Goal: Task Accomplishment & Management: Use online tool/utility

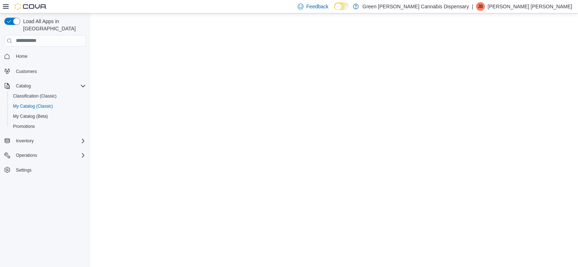
select select "**********"
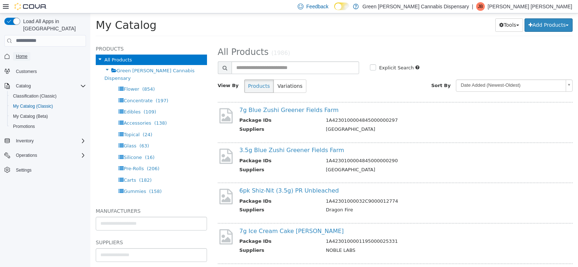
click at [22, 53] on span "Home" at bounding box center [22, 56] width 12 height 6
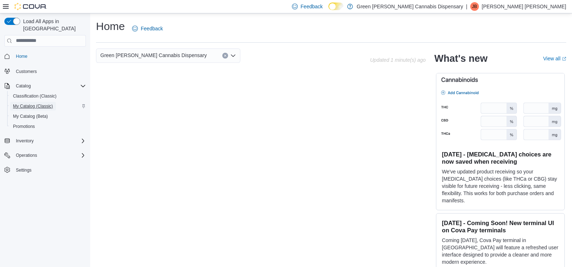
click at [29, 103] on span "My Catalog (Classic)" at bounding box center [33, 106] width 40 height 6
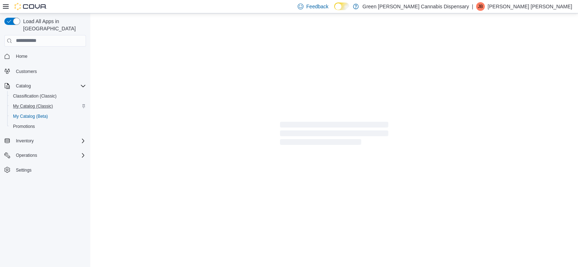
select select "**********"
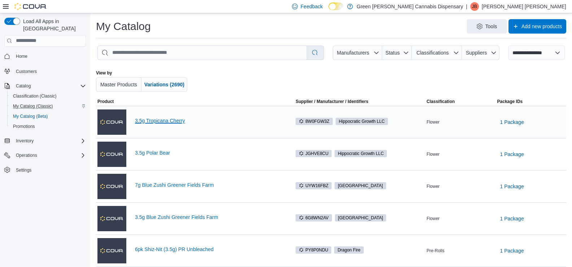
click at [157, 122] on link "3.5g Tropicana Cherry" at bounding box center [209, 121] width 148 height 6
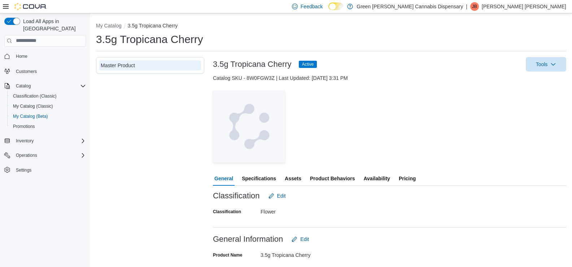
click at [374, 178] on span "Availability" at bounding box center [377, 178] width 26 height 14
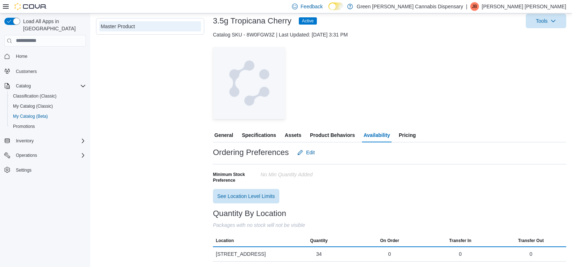
scroll to position [44, 0]
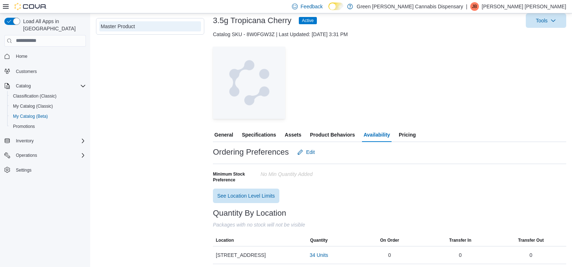
click at [413, 138] on span "Pricing" at bounding box center [407, 134] width 17 height 14
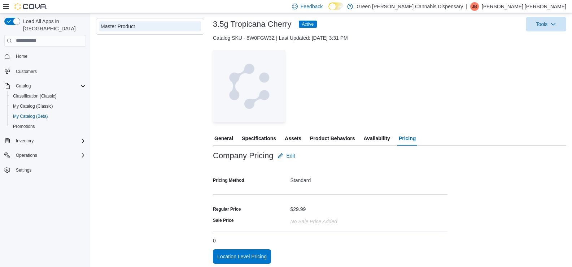
scroll to position [43, 0]
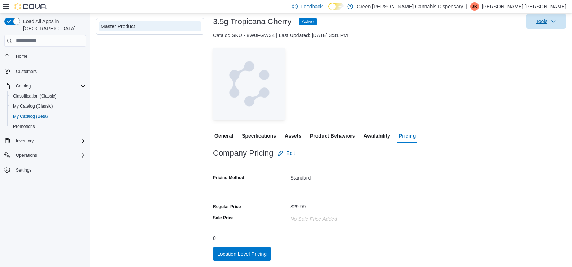
click at [543, 24] on span "Tools" at bounding box center [542, 21] width 12 height 7
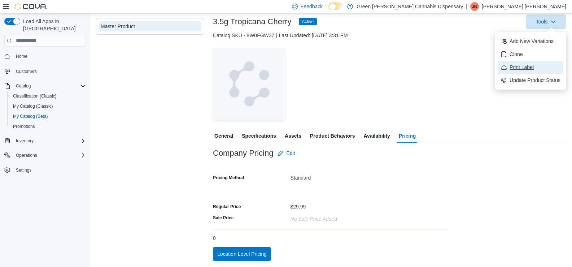
click at [523, 70] on span "Print Label" at bounding box center [535, 67] width 51 height 7
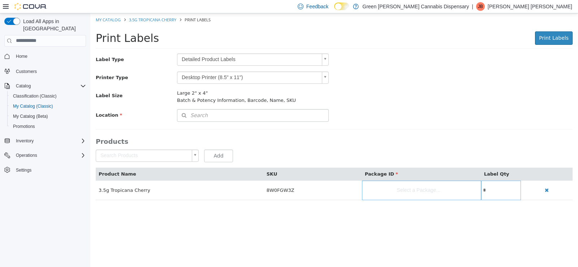
click at [326, 58] on body "Saving Bulk Changes... × My Catalog 3.5g Tropicana Cherry Print Labels Print La…" at bounding box center [333, 110] width 487 height 194
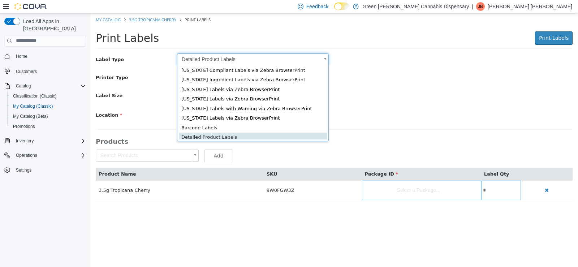
scroll to position [10, 0]
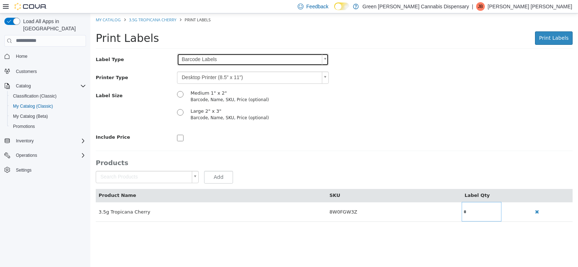
type input "*"
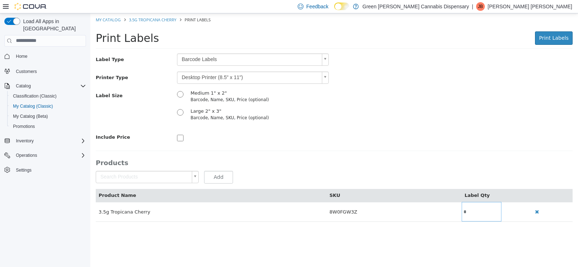
click at [325, 76] on body "Saving Bulk Changes... × My Catalog 3.5g Tropicana Cherry Print Labels Print La…" at bounding box center [333, 121] width 487 height 216
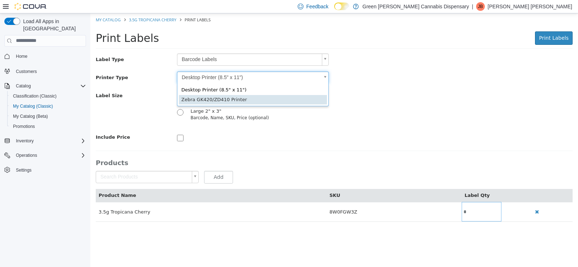
type input "*"
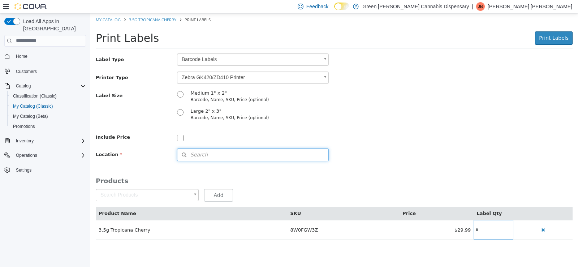
click at [188, 151] on span "Search" at bounding box center [192, 155] width 30 height 8
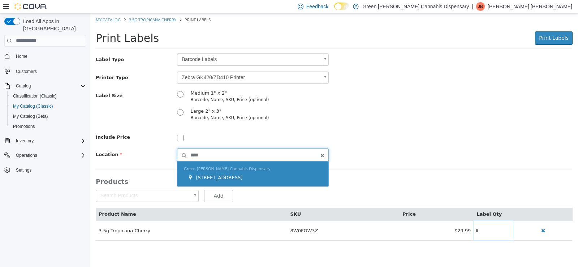
type input "****"
drag, startPoint x: 238, startPoint y: 174, endPoint x: 276, endPoint y: 181, distance: 38.1
click at [238, 174] on span "1409 Battleground Drive" at bounding box center [219, 176] width 47 height 5
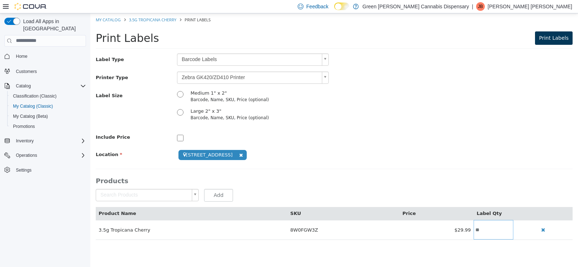
type input "**"
click at [550, 38] on span "Print Labels" at bounding box center [554, 38] width 30 height 6
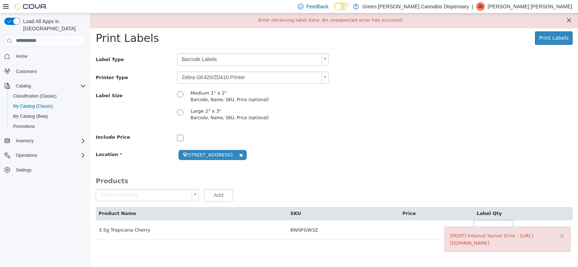
click at [571, 22] on button "×" at bounding box center [568, 20] width 6 height 8
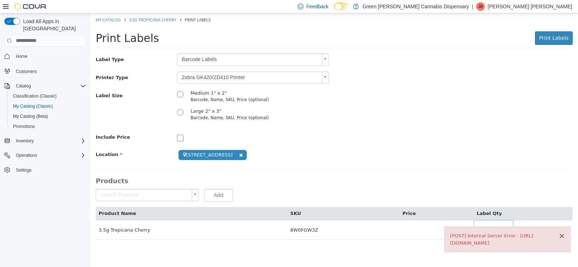
click at [563, 233] on button "×" at bounding box center [561, 236] width 6 height 8
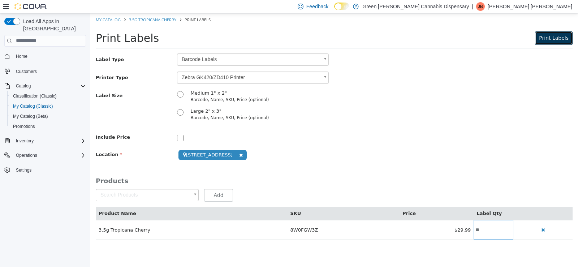
click at [545, 35] on span "Print Labels" at bounding box center [554, 38] width 30 height 6
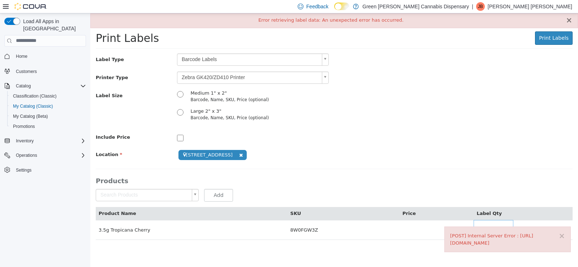
click at [569, 22] on button "×" at bounding box center [568, 20] width 6 height 8
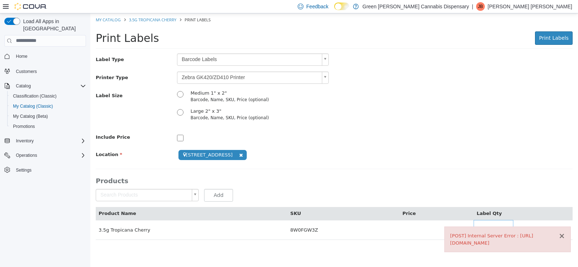
click at [564, 237] on button "×" at bounding box center [561, 236] width 6 height 8
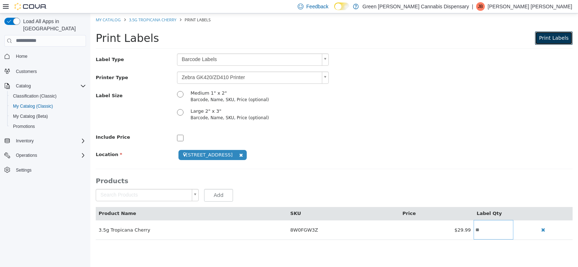
click at [555, 37] on span "Print Labels" at bounding box center [554, 38] width 30 height 6
click at [106, 20] on link "My Catalog" at bounding box center [108, 19] width 25 height 5
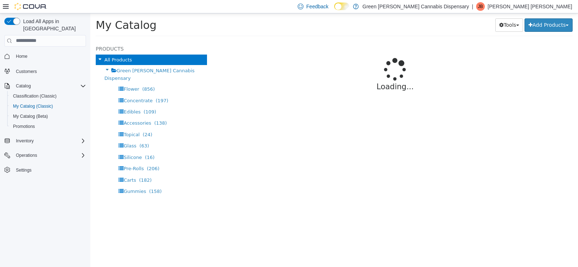
select select "**********"
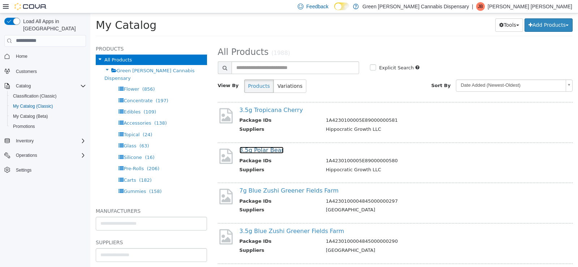
click at [249, 149] on link "3.5g Polar Bear" at bounding box center [261, 149] width 44 height 7
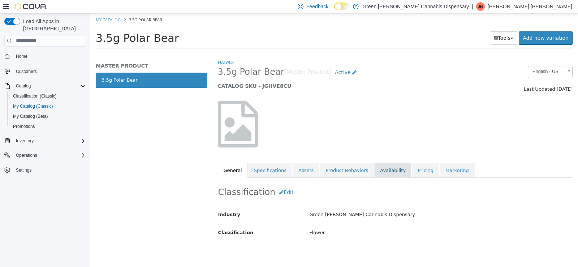
click at [374, 171] on link "Availability" at bounding box center [392, 169] width 37 height 15
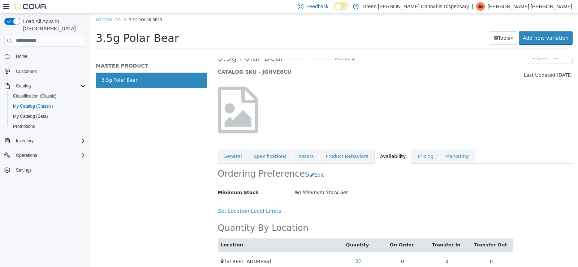
scroll to position [26, 0]
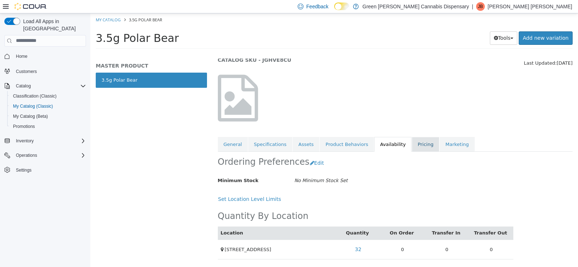
click at [412, 145] on link "Pricing" at bounding box center [425, 143] width 27 height 15
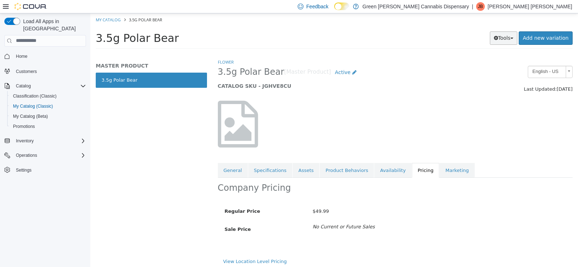
click at [508, 35] on button "Tools" at bounding box center [504, 37] width 28 height 13
click at [487, 63] on link "Print Labels" at bounding box center [488, 62] width 57 height 10
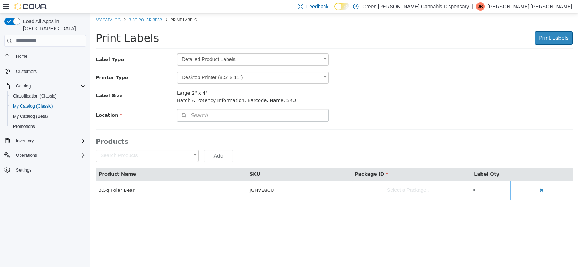
click at [326, 62] on body "Saving Bulk Changes... My Catalog 3.5g Polar Bear Print Labels Print Labels Pri…" at bounding box center [333, 110] width 487 height 194
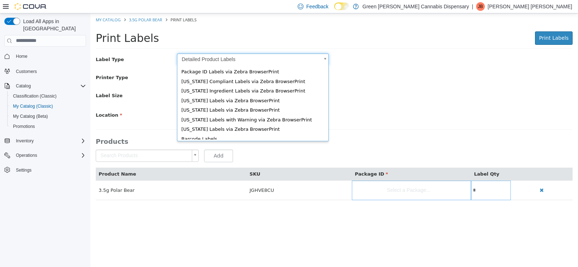
scroll to position [10, 0]
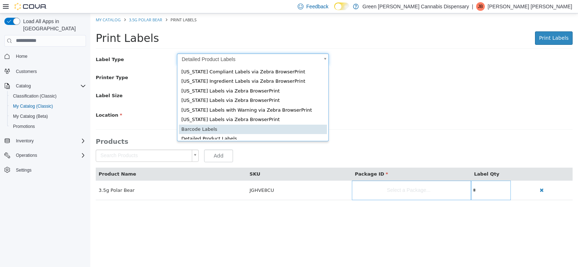
type input "*"
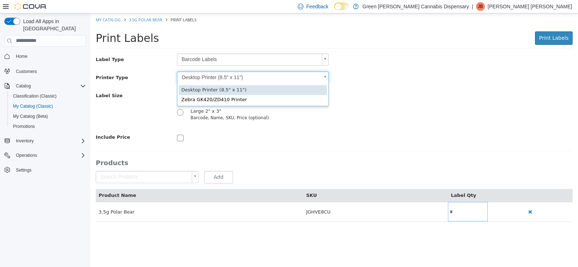
click at [326, 82] on body "Saving Bulk Changes... My Catalog 3.5g Polar Bear Print Labels Print Labels Pri…" at bounding box center [333, 121] width 487 height 216
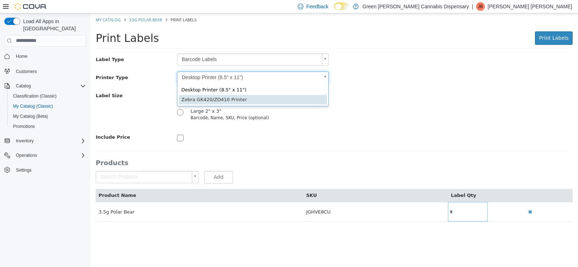
type input "*"
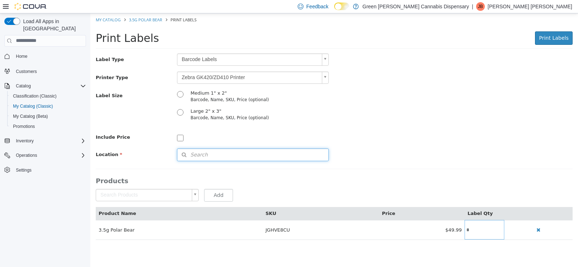
click at [193, 150] on button "Search" at bounding box center [253, 154] width 152 height 13
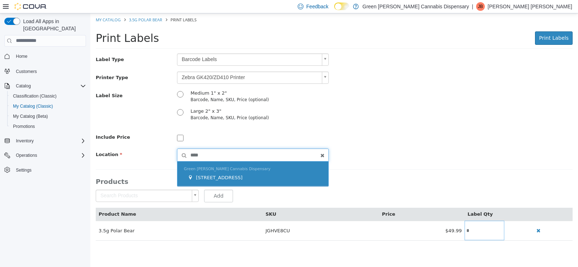
type input "****"
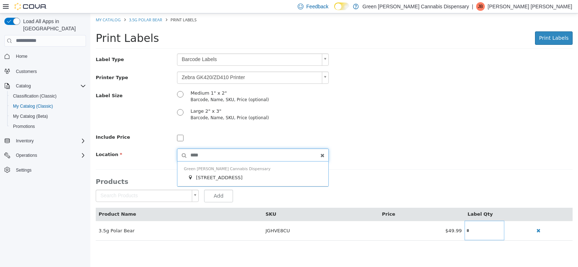
click at [271, 174] on div "1409 Battleground Drive" at bounding box center [254, 177] width 134 height 7
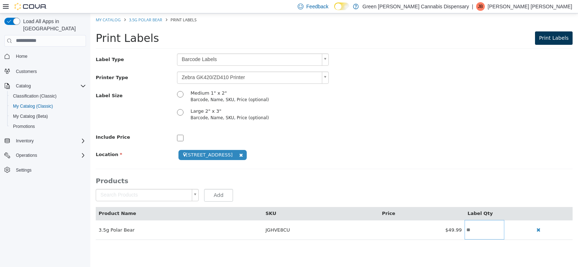
type input "**"
click at [550, 37] on span "Print Labels" at bounding box center [554, 38] width 30 height 6
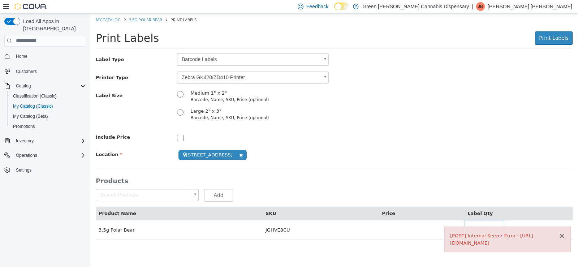
click at [563, 234] on button "×" at bounding box center [561, 236] width 6 height 8
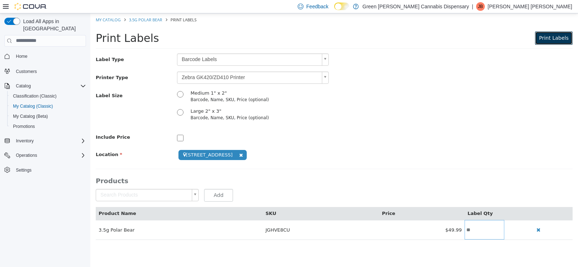
click at [555, 36] on span "Print Labels" at bounding box center [554, 38] width 30 height 6
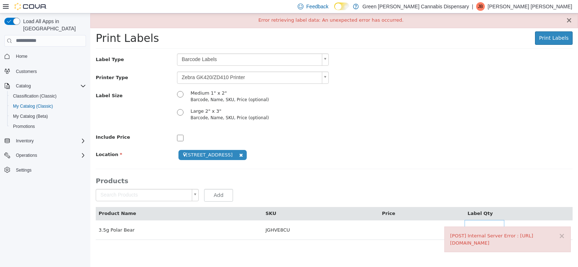
click at [568, 20] on button "×" at bounding box center [568, 20] width 6 height 8
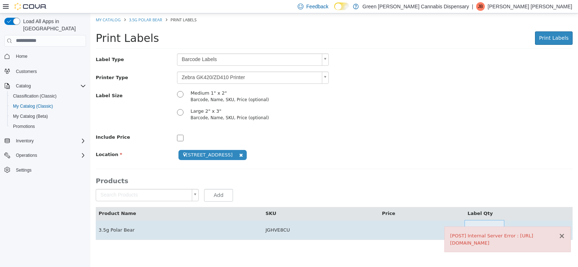
click at [562, 234] on button "×" at bounding box center [561, 236] width 6 height 8
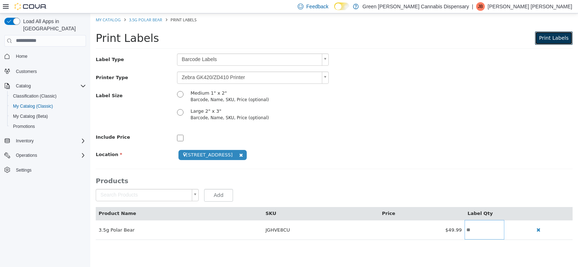
click at [548, 36] on span "Print Labels" at bounding box center [554, 38] width 30 height 6
click at [21, 53] on span "Home" at bounding box center [22, 56] width 12 height 6
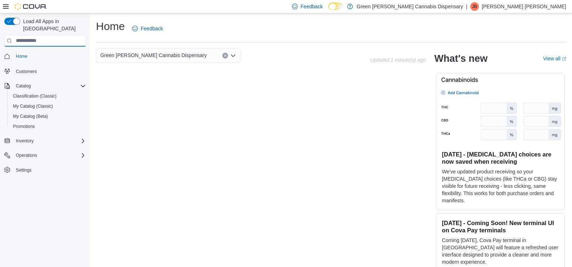
click at [18, 35] on input "search" at bounding box center [45, 41] width 82 height 12
click at [26, 53] on span "Home" at bounding box center [22, 56] width 12 height 6
drag, startPoint x: 27, startPoint y: 98, endPoint x: 16, endPoint y: 116, distance: 21.2
click at [28, 103] on span "My Catalog (Classic)" at bounding box center [33, 106] width 40 height 6
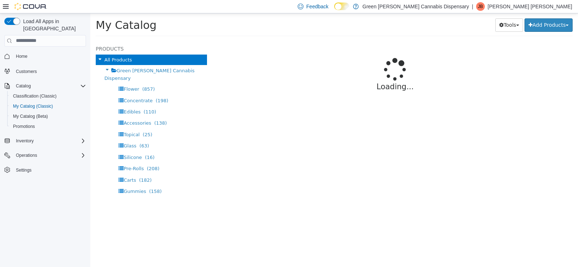
select select "**********"
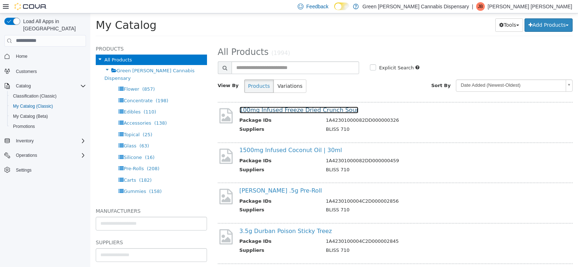
click at [286, 111] on link "100mg Infused Freeze Dried Crunch Sour" at bounding box center [298, 109] width 119 height 7
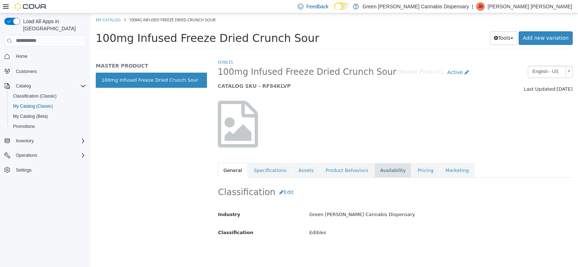
click at [381, 171] on link "Availability" at bounding box center [392, 169] width 37 height 15
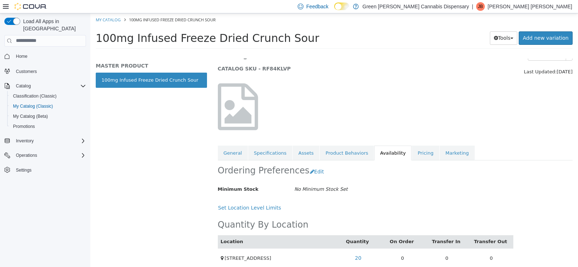
scroll to position [26, 0]
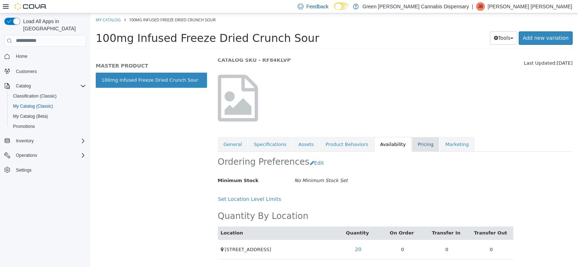
click at [412, 143] on link "Pricing" at bounding box center [425, 143] width 27 height 15
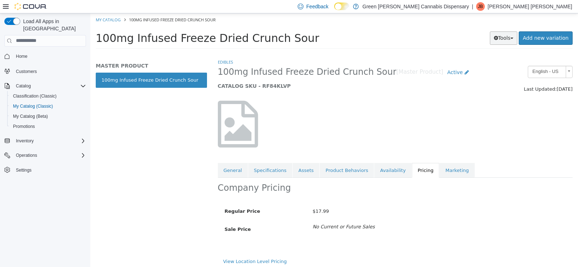
click at [511, 41] on button "Tools" at bounding box center [504, 37] width 28 height 13
click at [486, 62] on link "Print Labels" at bounding box center [488, 62] width 57 height 10
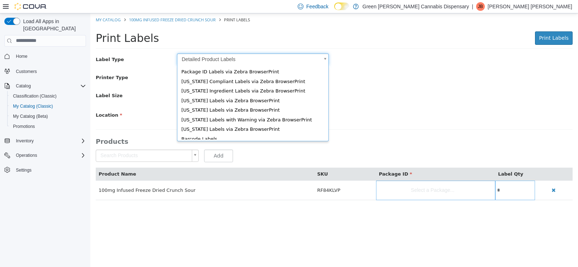
click at [326, 61] on body "Saving Bulk Changes... × My Catalog 100mg Infused Freeze Dried Crunch Sour Prin…" at bounding box center [333, 110] width 487 height 194
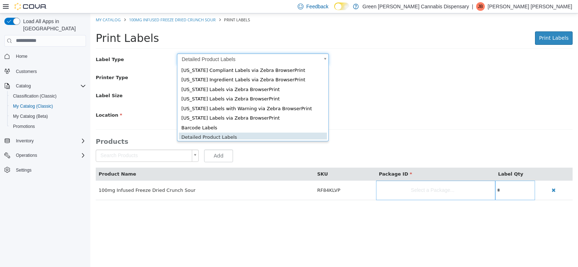
scroll to position [10, 0]
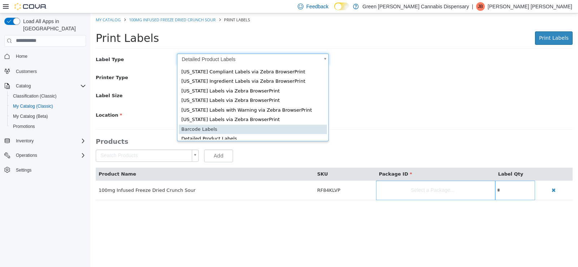
type input "*"
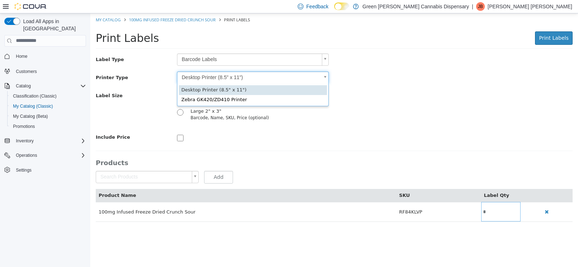
click at [325, 78] on body "Saving Bulk Changes... × My Catalog 100mg Infused Freeze Dried Crunch Sour Prin…" at bounding box center [333, 121] width 487 height 216
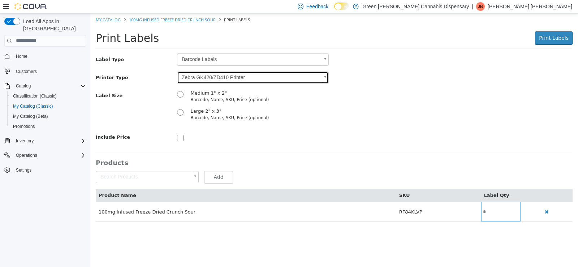
type input "*"
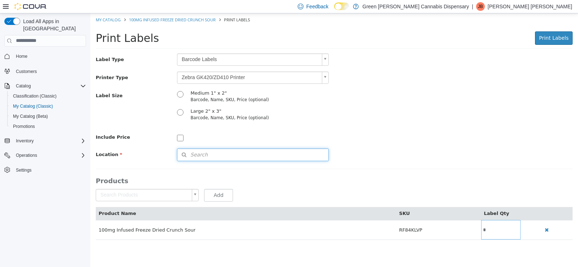
click at [193, 153] on span "Search" at bounding box center [192, 155] width 30 height 8
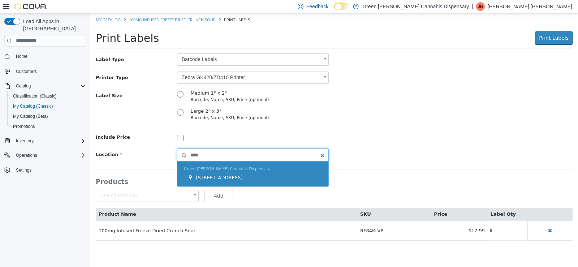
type input "****"
click at [261, 183] on div "Green Akers Cannabis Dispensary 1409 Battleground Drive" at bounding box center [252, 173] width 151 height 25
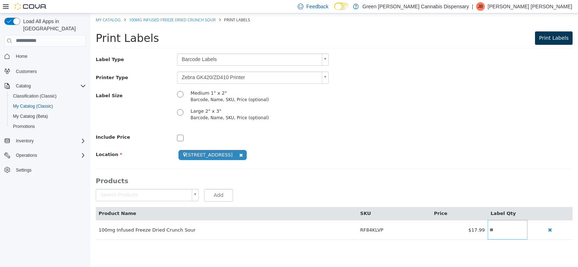
type input "**"
click at [557, 36] on span "Print Labels" at bounding box center [554, 38] width 30 height 6
click at [112, 19] on link "My Catalog" at bounding box center [108, 19] width 25 height 5
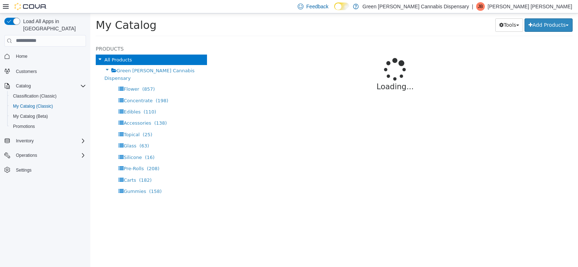
select select "**********"
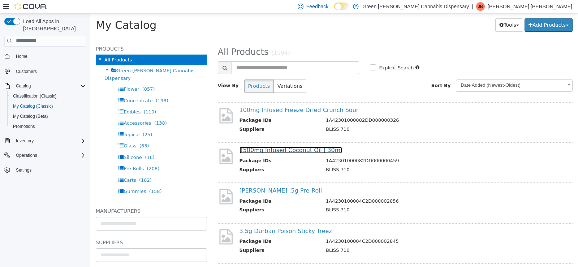
click at [301, 149] on link "1500mg Infused Coconut Oil | 30ml" at bounding box center [290, 149] width 103 height 7
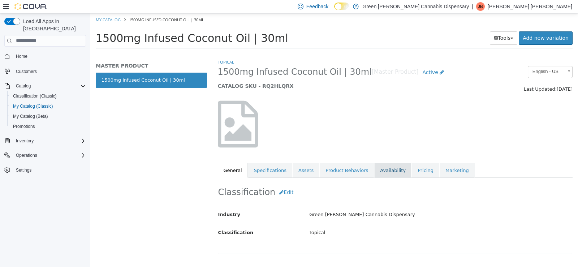
click at [377, 175] on link "Availability" at bounding box center [392, 169] width 37 height 15
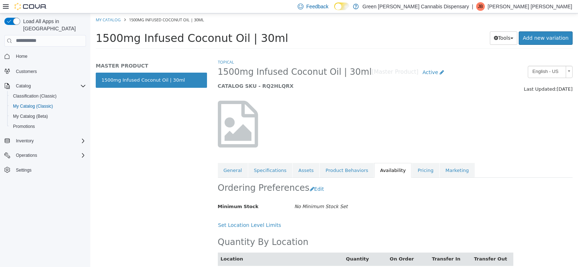
scroll to position [26, 0]
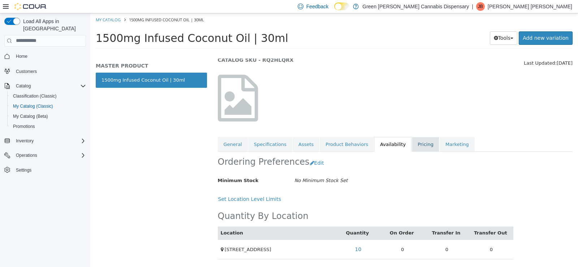
click at [412, 146] on link "Pricing" at bounding box center [425, 143] width 27 height 15
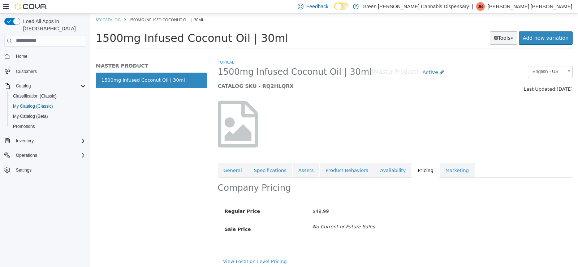
click at [506, 39] on button "Tools" at bounding box center [504, 37] width 28 height 13
click at [494, 60] on link "Print Labels" at bounding box center [488, 62] width 57 height 10
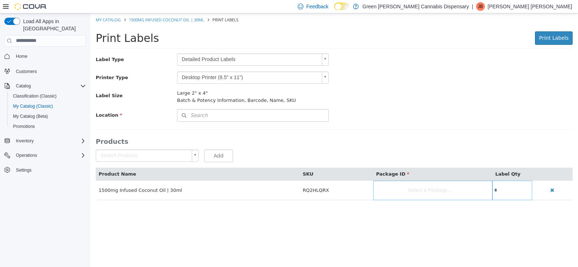
click at [325, 58] on body "Saving Bulk Changes... × My Catalog 1500mg Infused Coconut Oil | 30ml Print Lab…" at bounding box center [333, 110] width 487 height 194
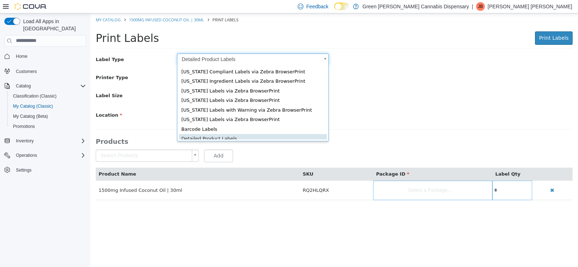
scroll to position [11, 0]
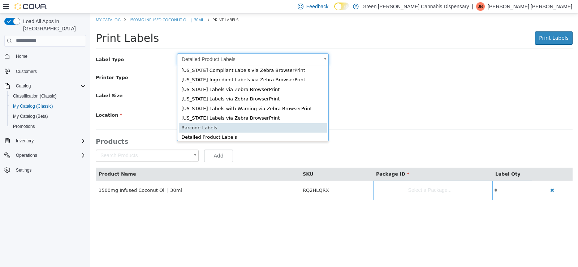
type input "*"
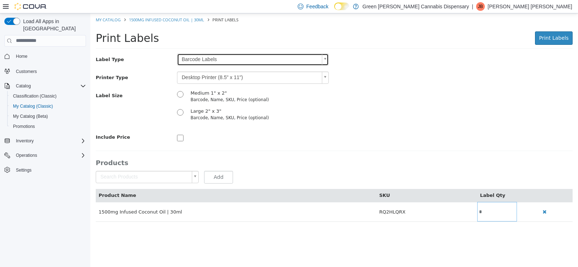
scroll to position [0, 0]
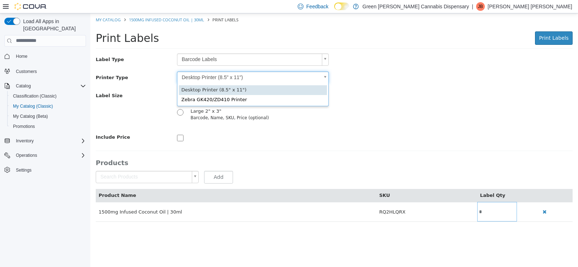
click at [327, 78] on body "Saving Bulk Changes... × My Catalog 1500mg Infused Coconut Oil | 30ml Print Lab…" at bounding box center [333, 121] width 487 height 216
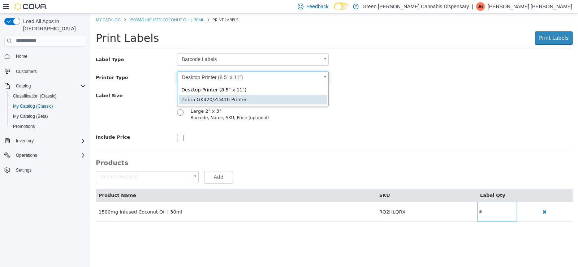
type input "*"
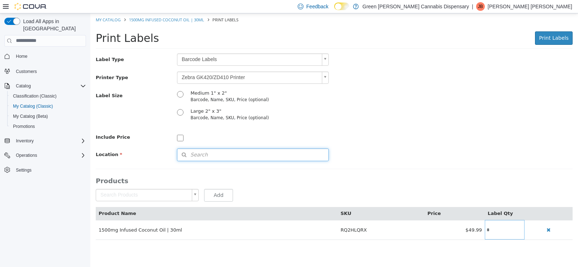
click at [193, 155] on span "Search" at bounding box center [192, 155] width 30 height 8
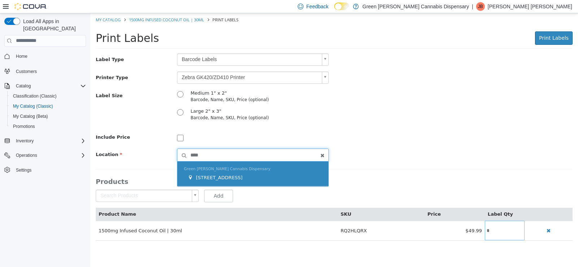
type input "****"
click at [222, 175] on span "1409 Battleground Drive" at bounding box center [219, 176] width 47 height 5
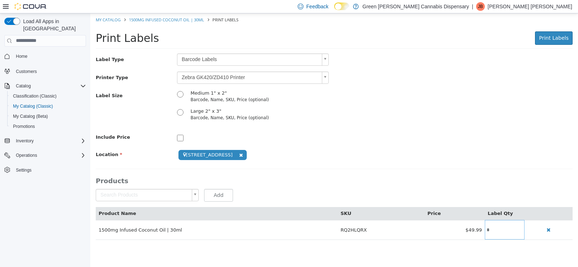
click at [495, 234] on td "*" at bounding box center [505, 229] width 40 height 19
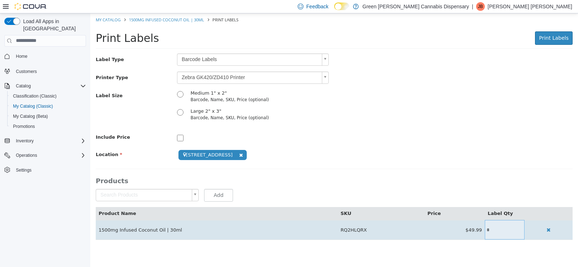
click at [495, 228] on input "*" at bounding box center [505, 229] width 40 height 5
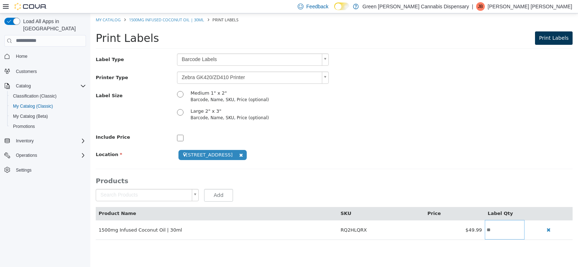
type input "**"
click at [559, 36] on span "Print Labels" at bounding box center [554, 38] width 30 height 6
click at [103, 21] on link "My Catalog" at bounding box center [108, 19] width 25 height 5
select select "**********"
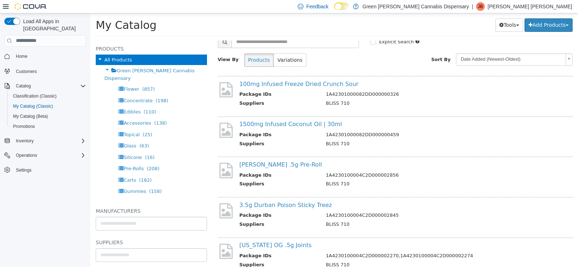
scroll to position [36, 0]
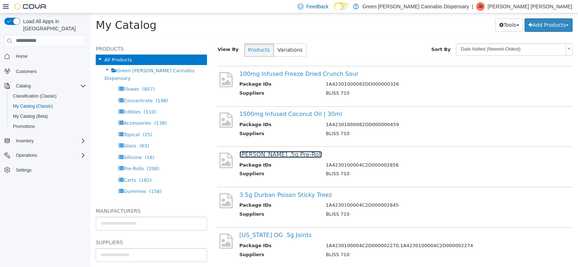
click at [282, 156] on link "Cheese Berry .5g Pre-Roll" at bounding box center [280, 154] width 83 height 7
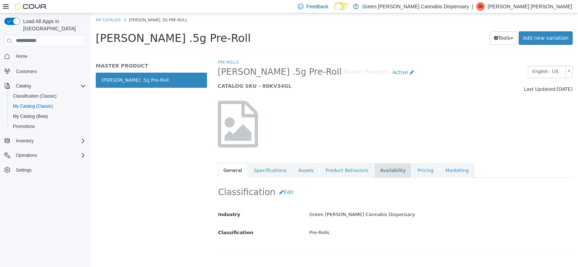
click at [377, 171] on link "Availability" at bounding box center [392, 169] width 37 height 15
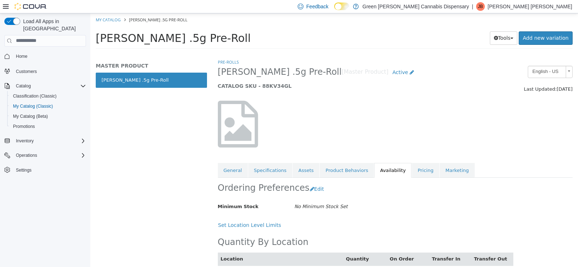
scroll to position [26, 0]
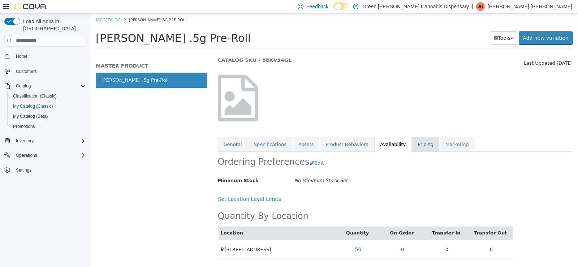
click at [412, 147] on link "Pricing" at bounding box center [425, 143] width 27 height 15
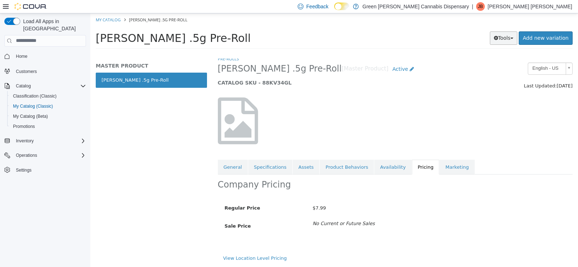
click at [507, 39] on button "Tools" at bounding box center [504, 37] width 28 height 13
click at [491, 62] on link "Print Labels" at bounding box center [488, 62] width 57 height 10
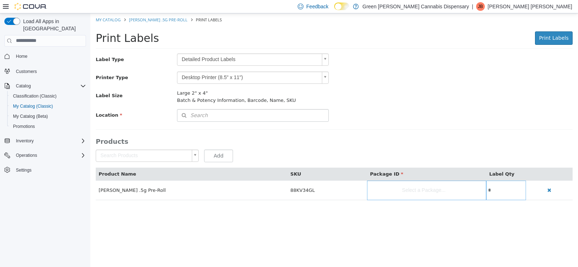
click at [325, 58] on body "Saving Bulk Changes... × My Catalog Cheese Berry .5g Pre-Roll Print Labels Prin…" at bounding box center [333, 110] width 487 height 194
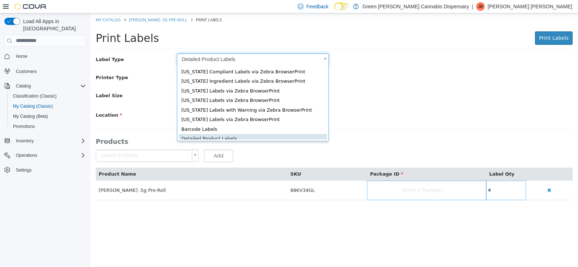
scroll to position [11, 0]
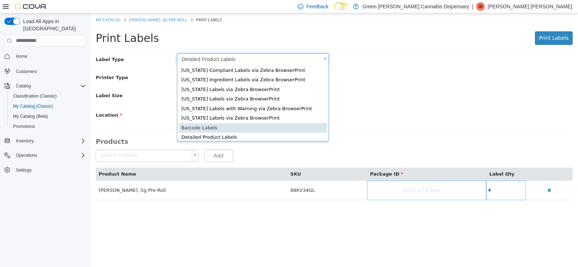
type input "*"
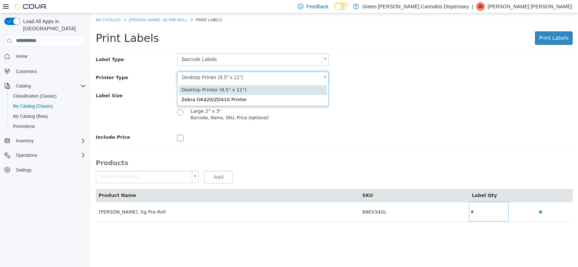
click at [325, 76] on body "Saving Bulk Changes... × My Catalog Cheese Berry .5g Pre-Roll Print Labels Prin…" at bounding box center [333, 121] width 487 height 216
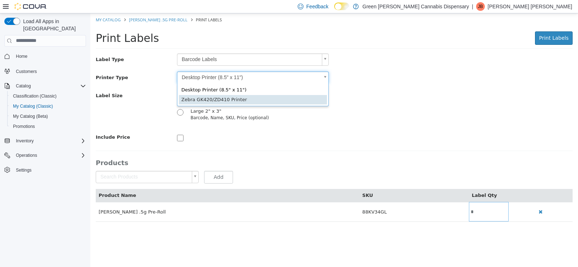
type input "*"
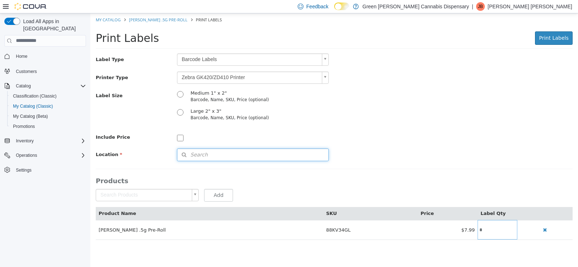
drag, startPoint x: 194, startPoint y: 157, endPoint x: 215, endPoint y: 155, distance: 21.1
click at [195, 157] on span "Search" at bounding box center [192, 155] width 30 height 8
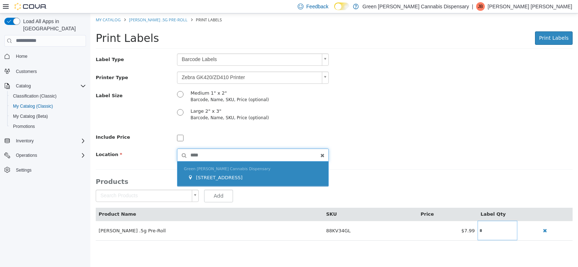
type input "****"
click at [229, 180] on div "1409 Battleground Drive" at bounding box center [254, 177] width 134 height 7
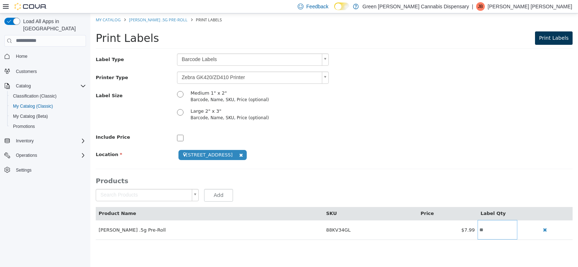
type input "**"
click at [551, 39] on span "Print Labels" at bounding box center [554, 38] width 30 height 6
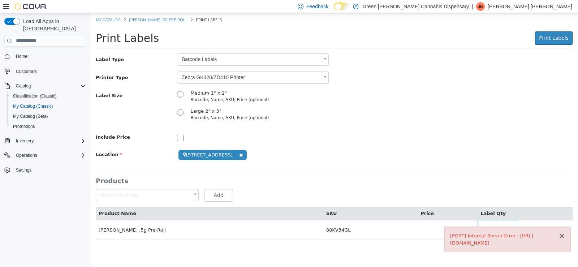
click at [561, 239] on button "×" at bounding box center [561, 236] width 6 height 8
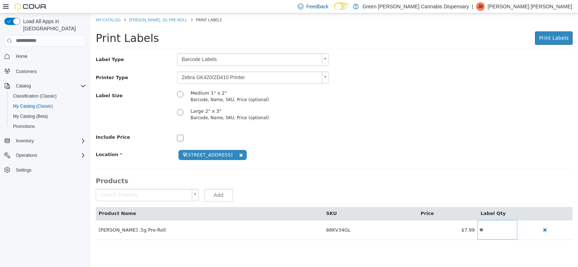
click at [327, 58] on body "**********" at bounding box center [333, 130] width 487 height 234
click at [326, 74] on body "**********" at bounding box center [333, 130] width 487 height 234
click at [564, 38] on span "Print Labels" at bounding box center [554, 38] width 30 height 6
click at [116, 19] on link "My Catalog" at bounding box center [108, 19] width 25 height 5
select select "**********"
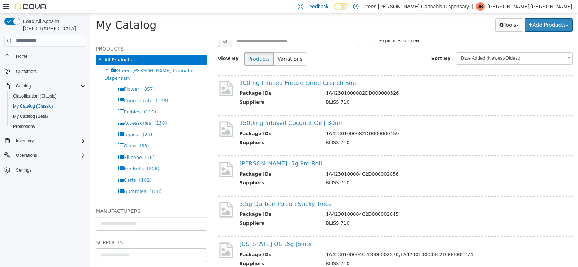
scroll to position [72, 0]
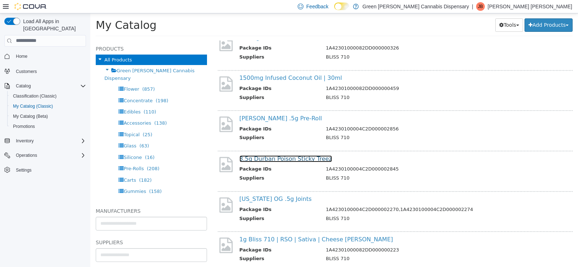
click at [287, 158] on link "3.5g Durban Poison Sticky Treez" at bounding box center [285, 158] width 92 height 7
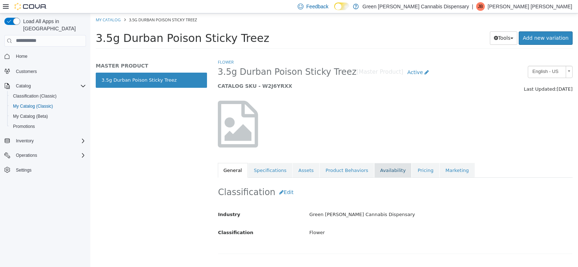
click at [378, 166] on link "Availability" at bounding box center [392, 169] width 37 height 15
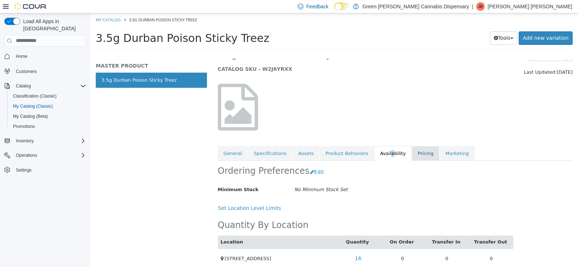
scroll to position [26, 0]
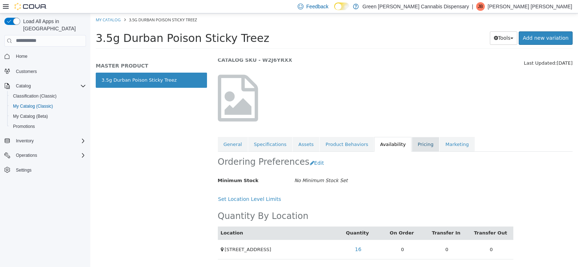
click at [412, 146] on link "Pricing" at bounding box center [425, 143] width 27 height 15
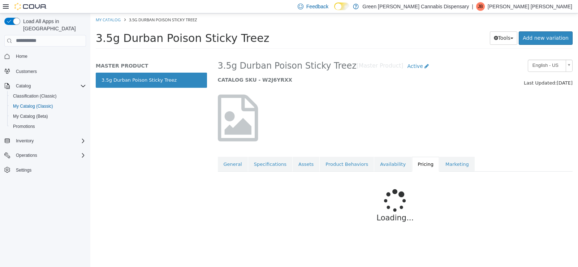
scroll to position [4, 0]
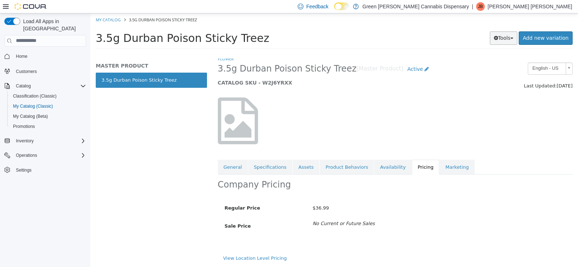
click at [512, 41] on button "Tools" at bounding box center [504, 37] width 28 height 13
click at [489, 65] on link "Print Labels" at bounding box center [488, 62] width 57 height 10
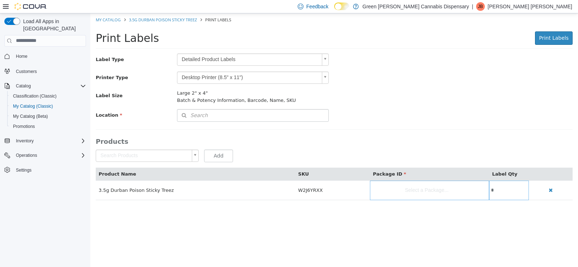
click at [321, 64] on body "Saving Bulk Changes... × Error retrieving label data: An unexpected error has o…" at bounding box center [333, 110] width 487 height 194
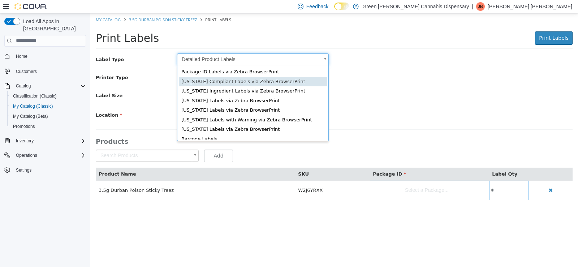
scroll to position [10, 0]
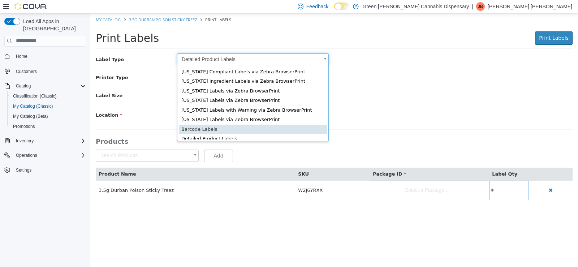
type input "*"
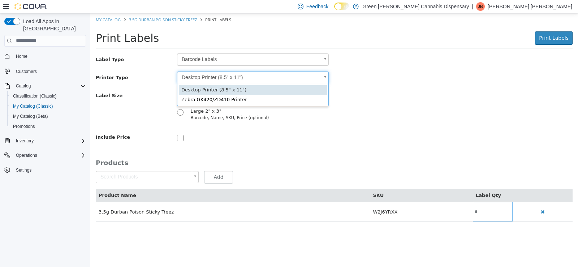
click at [327, 75] on body "Saving Bulk Changes... × Error retrieving label data: An unexpected error has o…" at bounding box center [333, 121] width 487 height 216
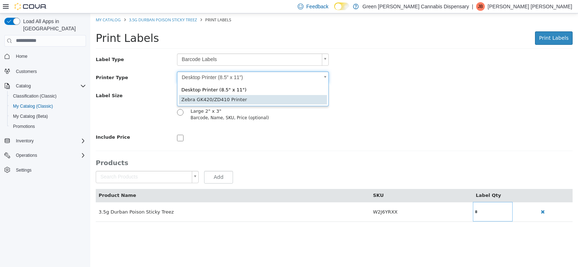
scroll to position [0, 2]
type input "*"
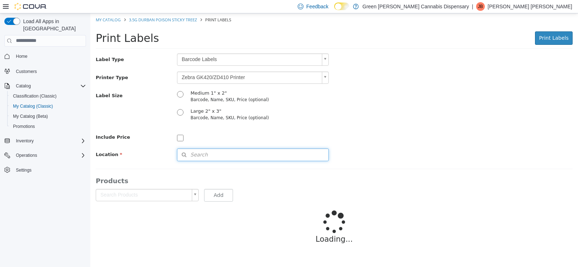
click at [195, 152] on span "Search" at bounding box center [192, 155] width 30 height 8
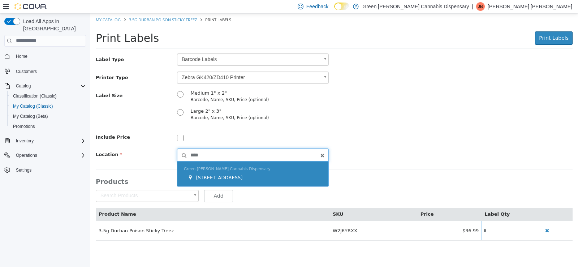
type input "****"
click at [233, 174] on span "1409 Battleground Drive" at bounding box center [219, 176] width 47 height 5
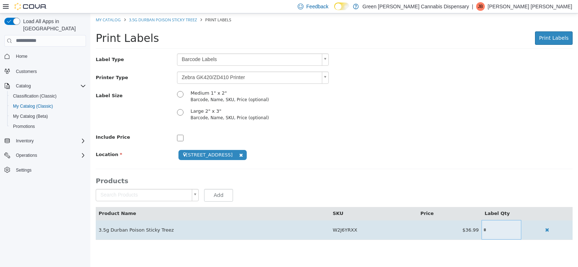
click at [487, 232] on input "*" at bounding box center [501, 229] width 40 height 5
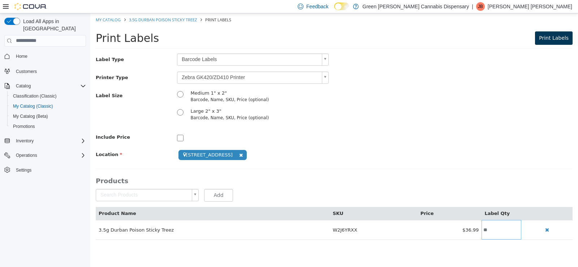
type input "**"
click at [560, 40] on span "Print Labels" at bounding box center [554, 38] width 30 height 6
click at [108, 19] on link "My Catalog" at bounding box center [108, 19] width 25 height 5
select select "**********"
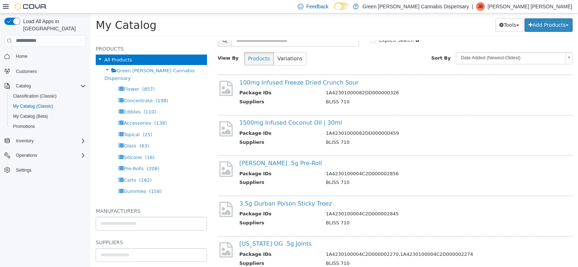
scroll to position [108, 0]
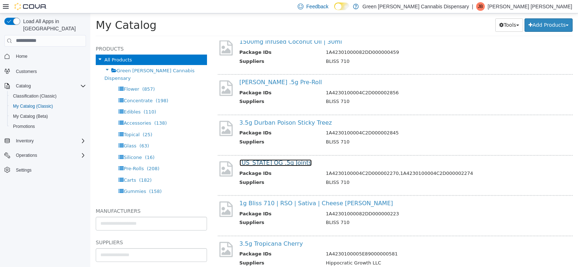
click at [287, 161] on link "Mississippi OG .5g Joints" at bounding box center [275, 162] width 72 height 7
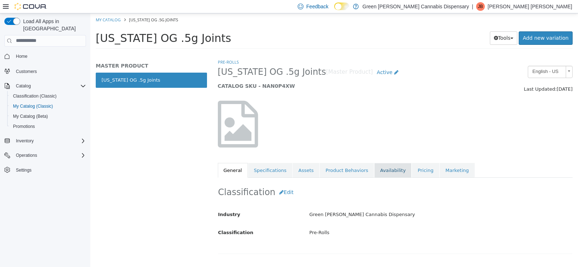
click at [375, 169] on link "Availability" at bounding box center [392, 169] width 37 height 15
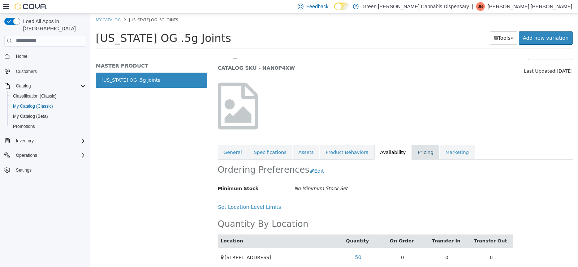
scroll to position [26, 0]
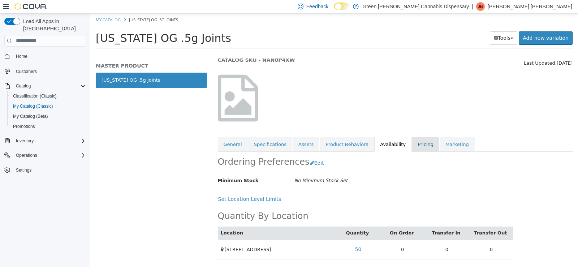
click at [412, 146] on link "Pricing" at bounding box center [425, 143] width 27 height 15
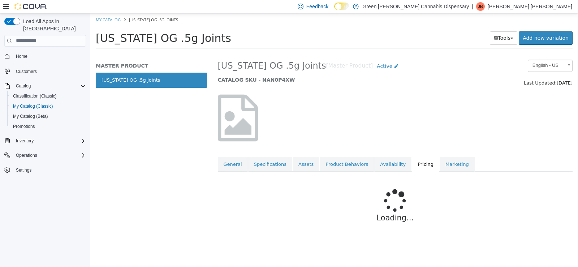
scroll to position [4, 0]
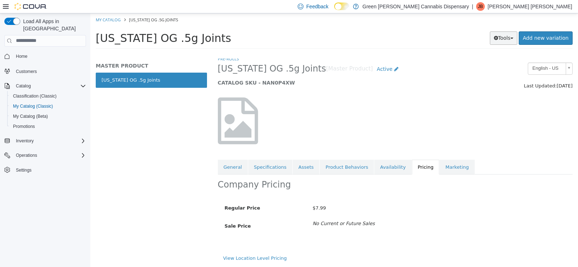
click at [497, 41] on button "Tools" at bounding box center [504, 37] width 28 height 13
click at [494, 64] on link "Print Labels" at bounding box center [488, 62] width 57 height 10
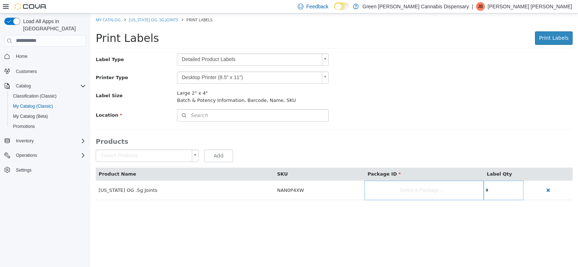
click at [324, 59] on body "Saving Bulk Changes... × Error retrieving label data: An unexpected error has o…" at bounding box center [333, 110] width 487 height 194
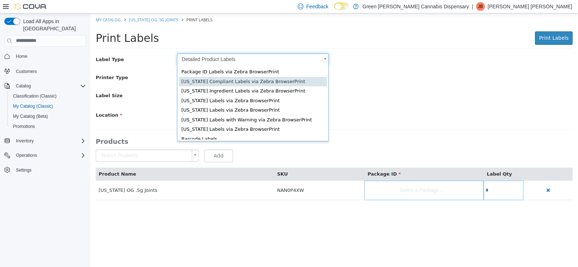
scroll to position [10, 0]
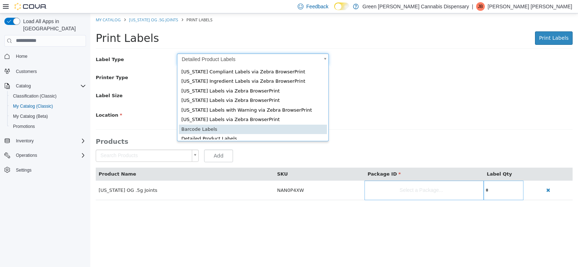
type input "*"
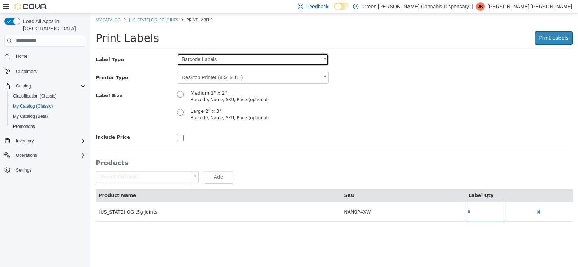
scroll to position [0, 0]
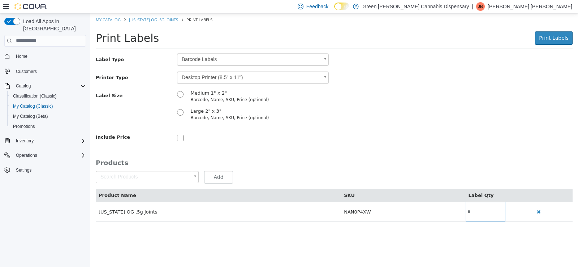
click at [327, 77] on body "Saving Bulk Changes... × Error retrieving label data: An unexpected error has o…" at bounding box center [333, 121] width 487 height 216
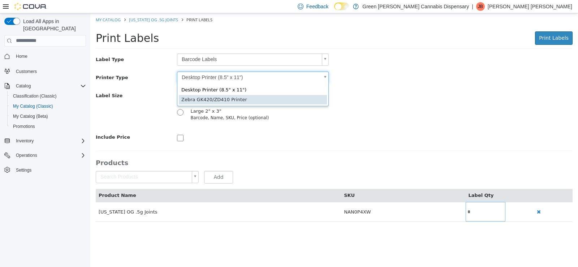
type input "*"
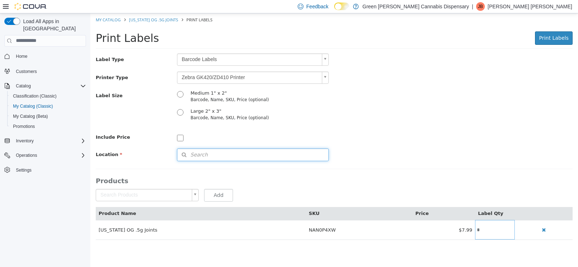
drag, startPoint x: 204, startPoint y: 153, endPoint x: 361, endPoint y: 130, distance: 158.5
click at [204, 154] on span "Search" at bounding box center [192, 155] width 30 height 8
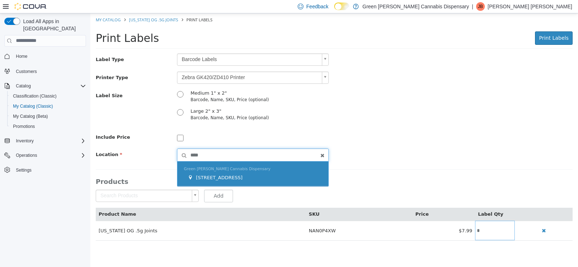
type input "****"
click at [239, 178] on span "1409 Battleground Drive" at bounding box center [219, 176] width 47 height 5
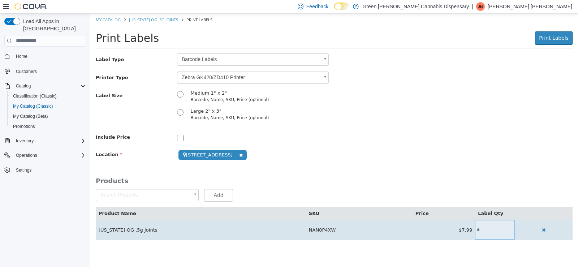
click at [476, 231] on input "*" at bounding box center [495, 229] width 40 height 5
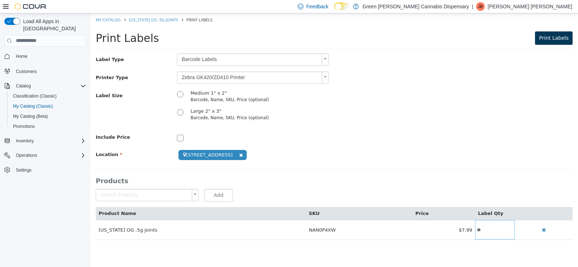
type input "**"
click at [559, 36] on span "Print Labels" at bounding box center [554, 38] width 30 height 6
click at [115, 18] on link "My Catalog" at bounding box center [108, 19] width 25 height 5
select select "**********"
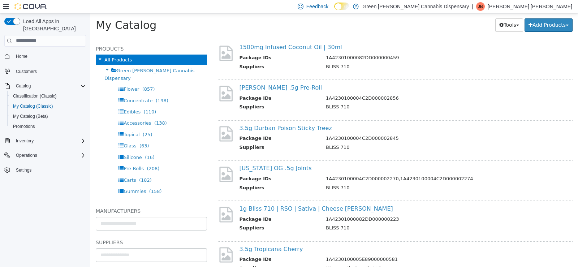
scroll to position [108, 0]
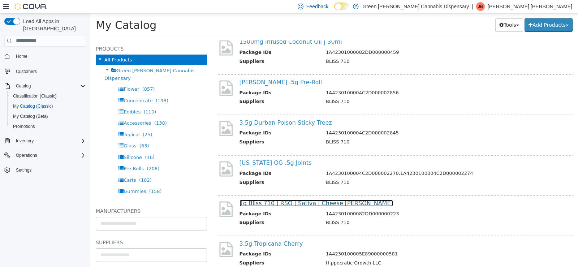
click at [296, 204] on link "1g Bliss 710 | RSO | Sativa | Cheese Berry" at bounding box center [315, 202] width 153 height 7
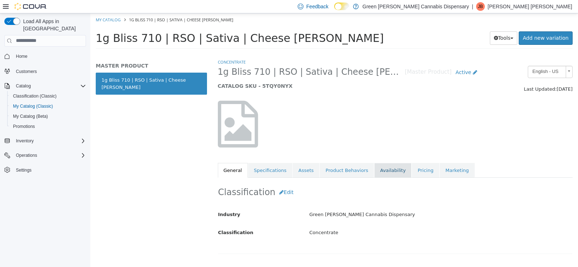
click at [383, 170] on link "Availability" at bounding box center [392, 169] width 37 height 15
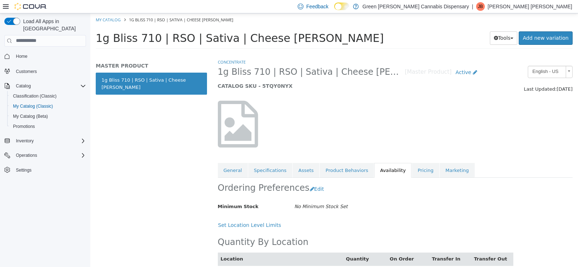
scroll to position [26, 0]
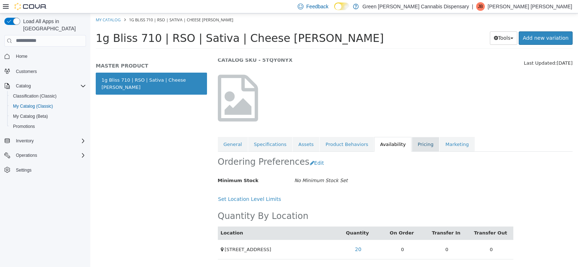
click at [412, 145] on link "Pricing" at bounding box center [425, 143] width 27 height 15
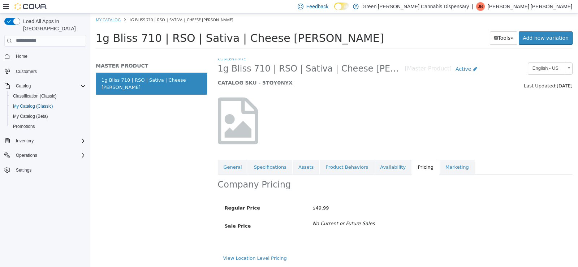
scroll to position [4, 0]
click at [498, 39] on icon "button" at bounding box center [496, 37] width 4 height 5
click at [486, 62] on link "Print Labels" at bounding box center [488, 62] width 57 height 10
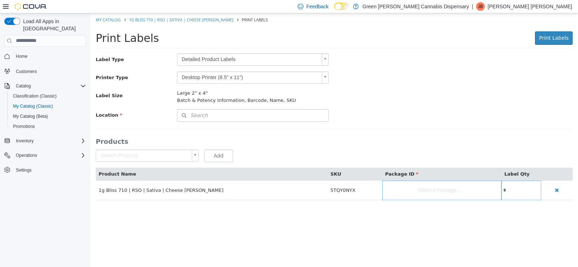
click at [324, 59] on body "Saving Bulk Changes... × Error retrieving label data: An unexpected error has o…" at bounding box center [333, 110] width 487 height 194
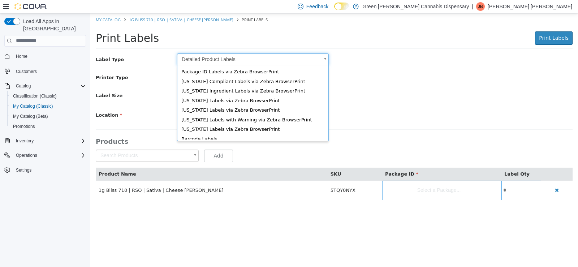
scroll to position [10, 0]
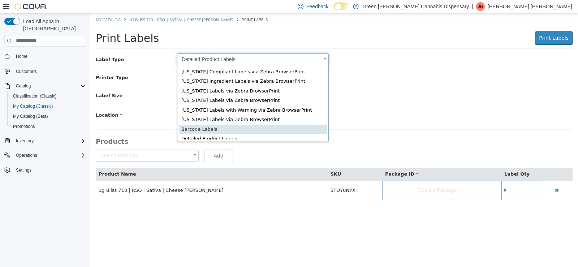
type input "*"
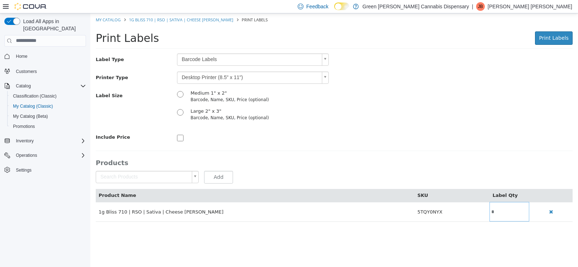
click at [326, 77] on body "Saving Bulk Changes... × Error retrieving label data: An unexpected error has o…" at bounding box center [333, 121] width 487 height 216
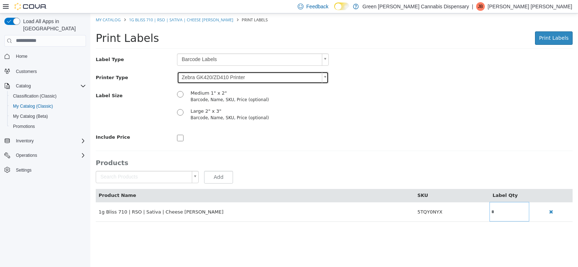
type input "*"
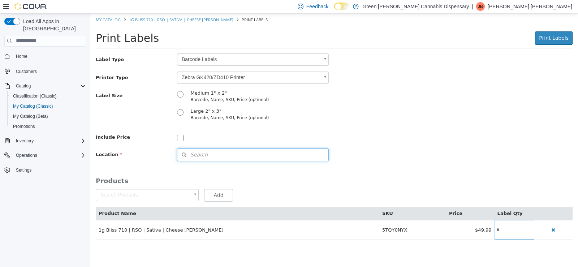
click at [197, 152] on span "Search" at bounding box center [192, 155] width 30 height 8
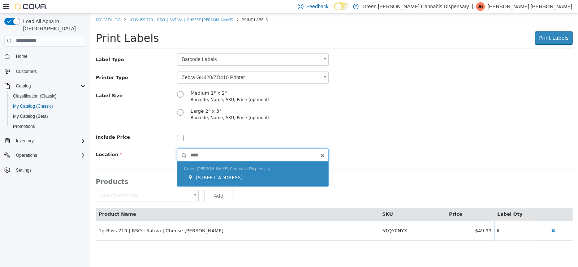
type input "****"
drag, startPoint x: 222, startPoint y: 178, endPoint x: 499, endPoint y: 236, distance: 282.8
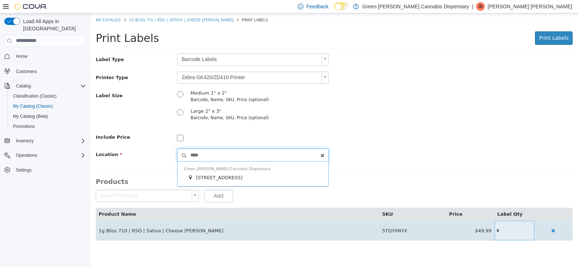
click at [222, 178] on span "1409 Battleground Drive" at bounding box center [219, 176] width 47 height 5
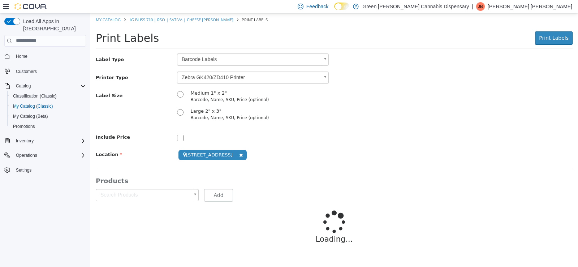
click at [499, 227] on div "Loading..." at bounding box center [334, 229] width 477 height 75
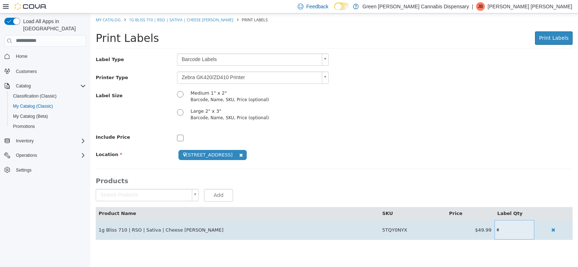
click at [497, 227] on input "*" at bounding box center [514, 229] width 40 height 5
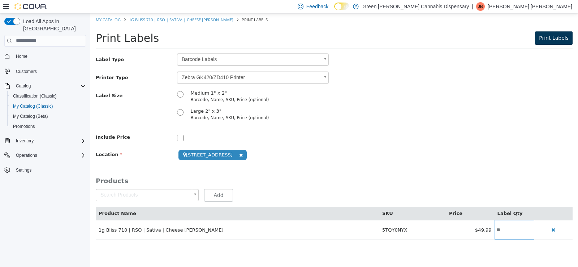
type input "**"
click at [547, 38] on span "Print Labels" at bounding box center [554, 38] width 30 height 6
